Goal: Find contact information: Find contact information

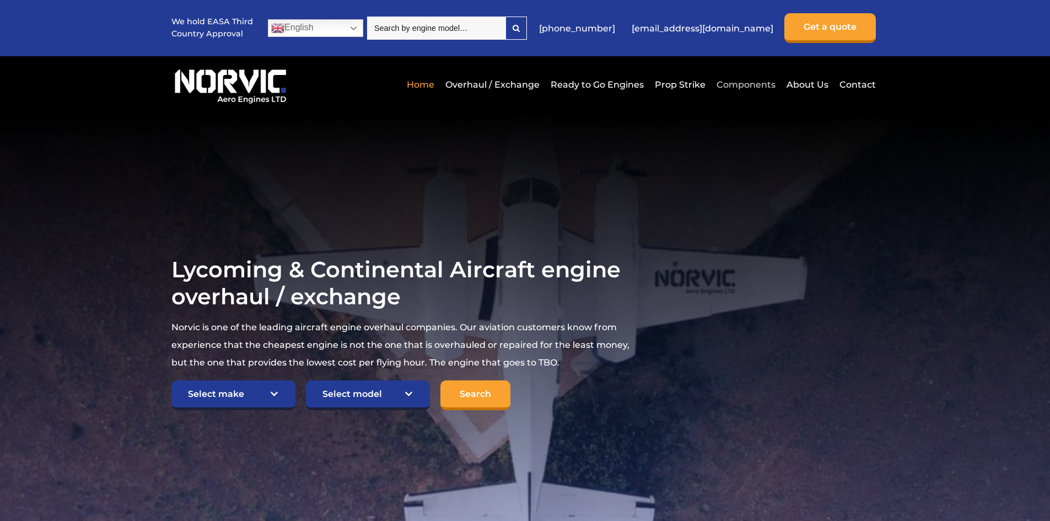
drag, startPoint x: 859, startPoint y: 84, endPoint x: 764, endPoint y: 91, distance: 94.5
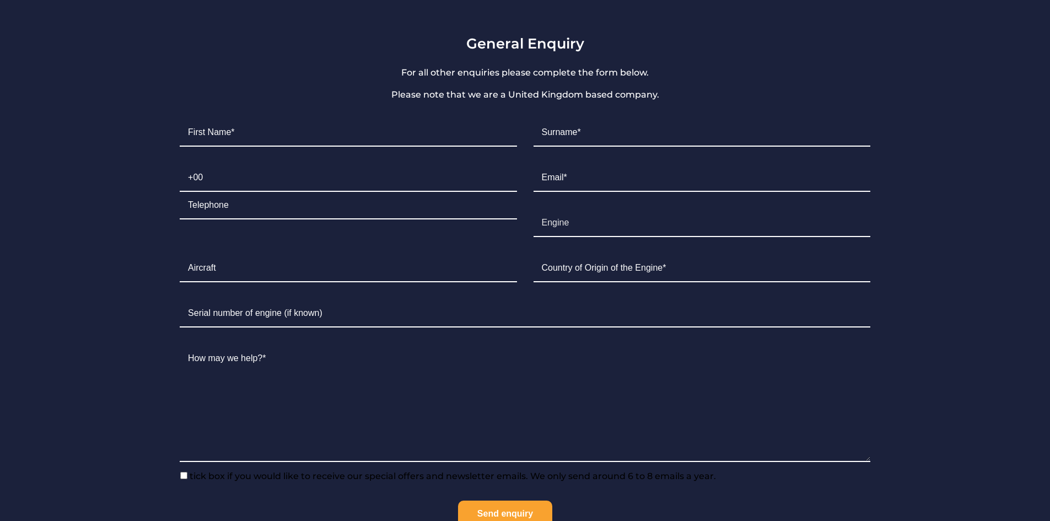
scroll to position [1243, 0]
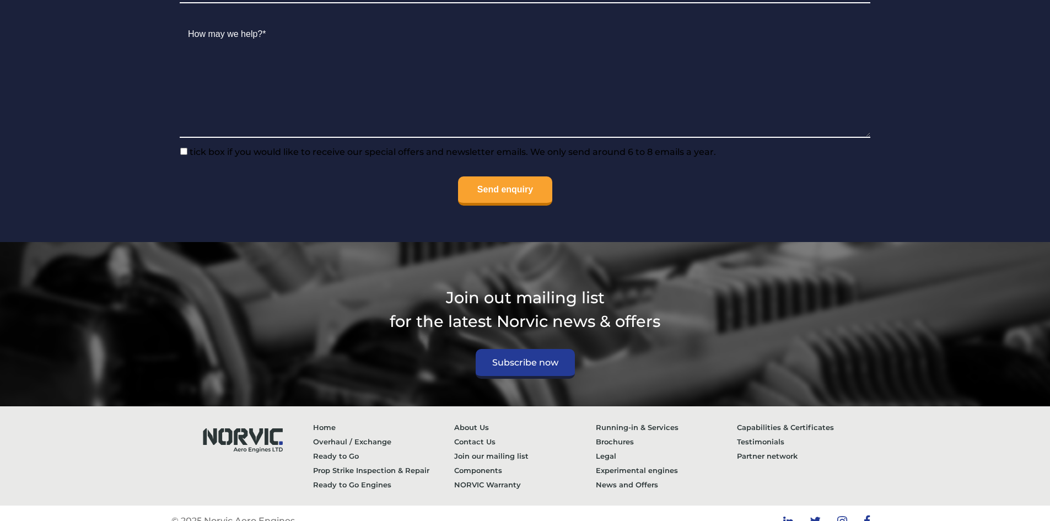
click at [218, 514] on p "© 2025 Norvic Aero Engines" at bounding box center [232, 520] width 123 height 13
click at [289, 514] on p "© 2025 Norvic Aero Engines" at bounding box center [232, 520] width 123 height 13
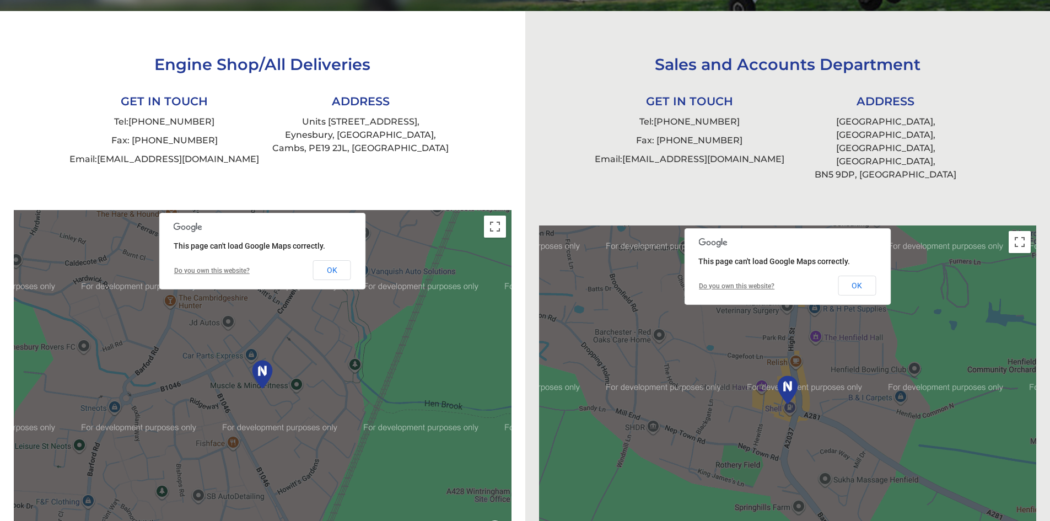
scroll to position [233, 0]
